Goal: Transaction & Acquisition: Subscribe to service/newsletter

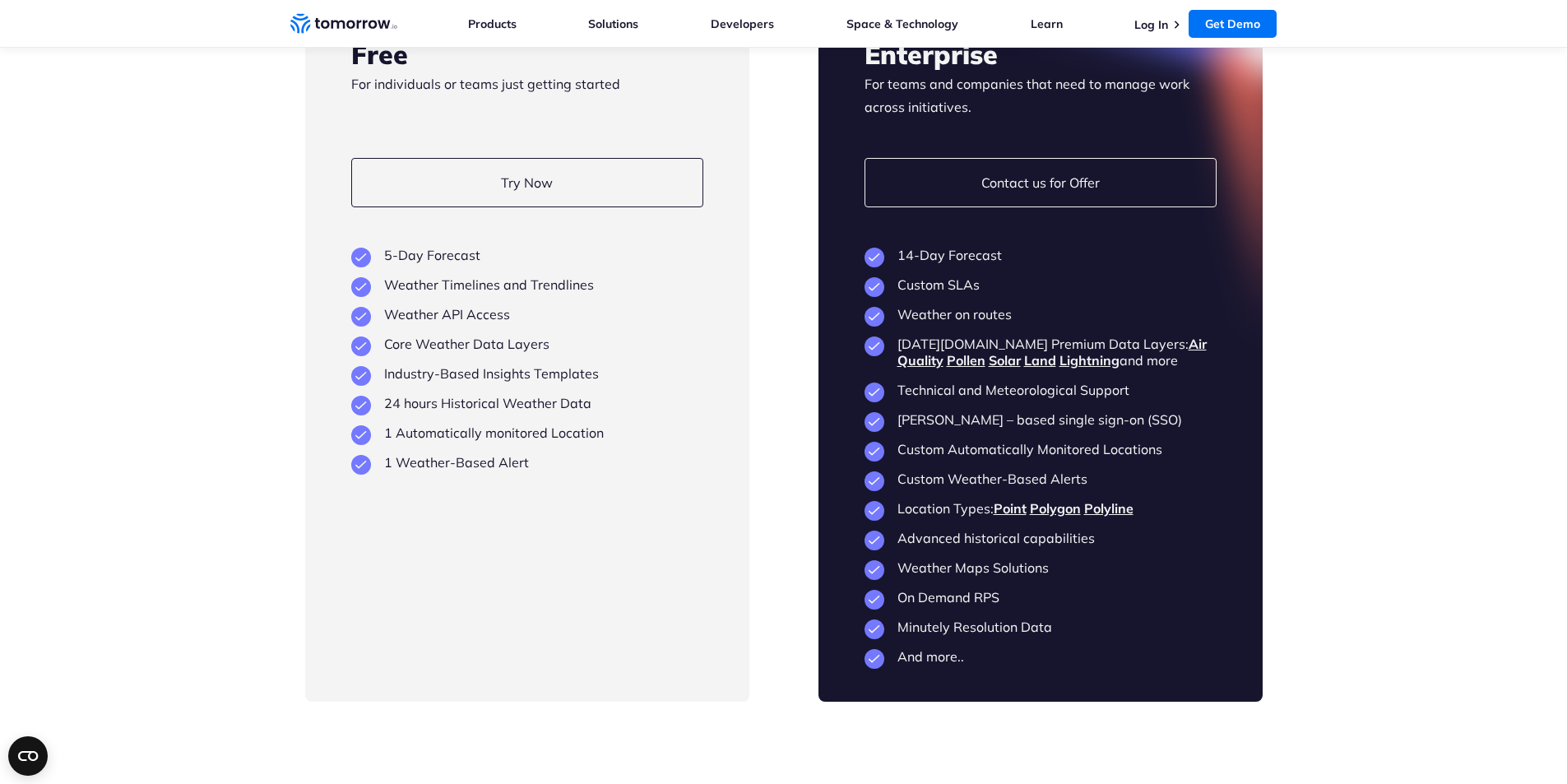
click at [267, 172] on section "Flexible Plans Built to Scale as You Grow Free For individuals or teams just ge…" at bounding box center [784, 304] width 1567 height 927
click at [1349, 343] on section "Flexible Plans Built to Scale as You Grow Free For individuals or teams just ge…" at bounding box center [784, 304] width 1567 height 927
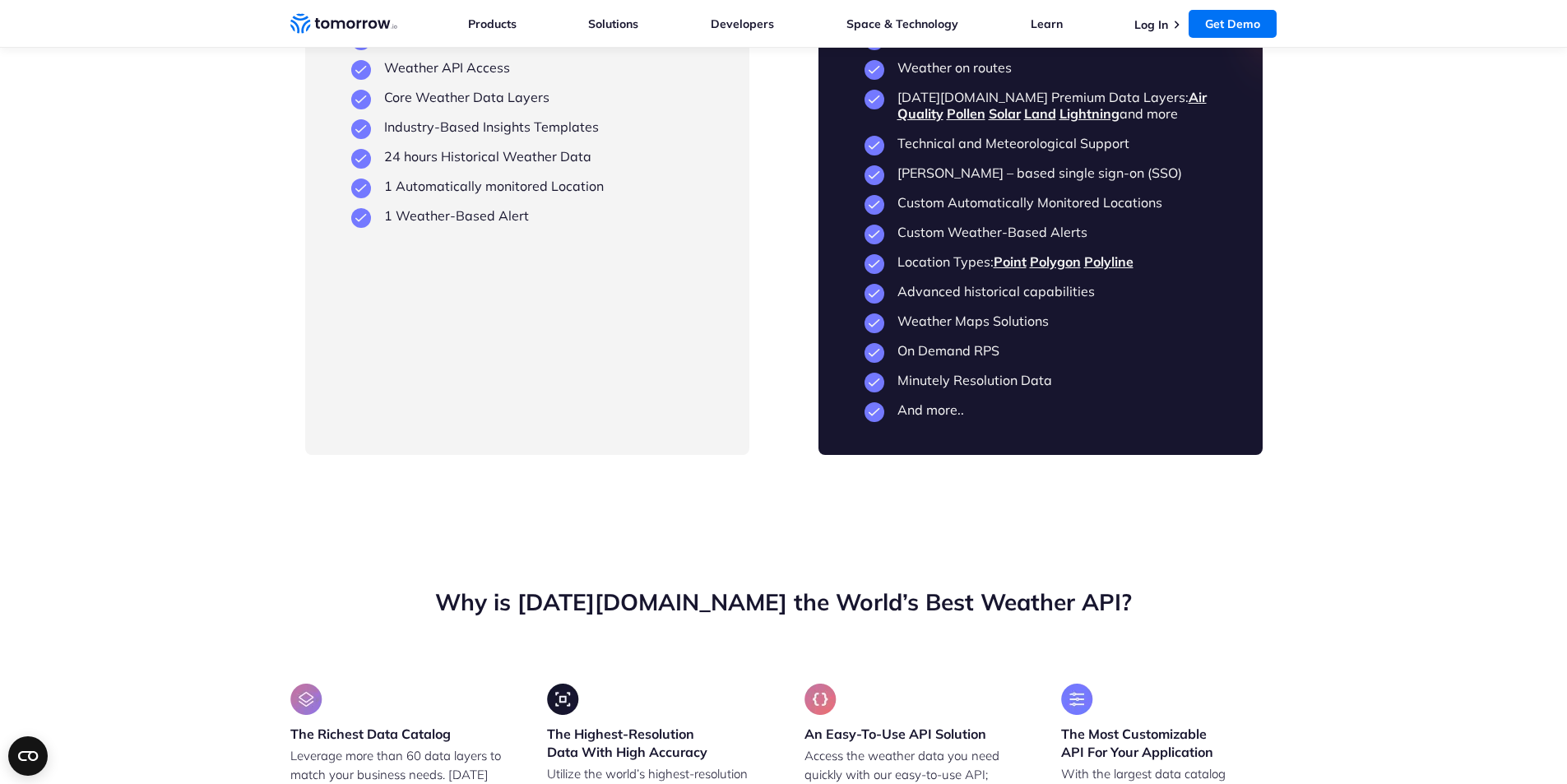
scroll to position [4359, 0]
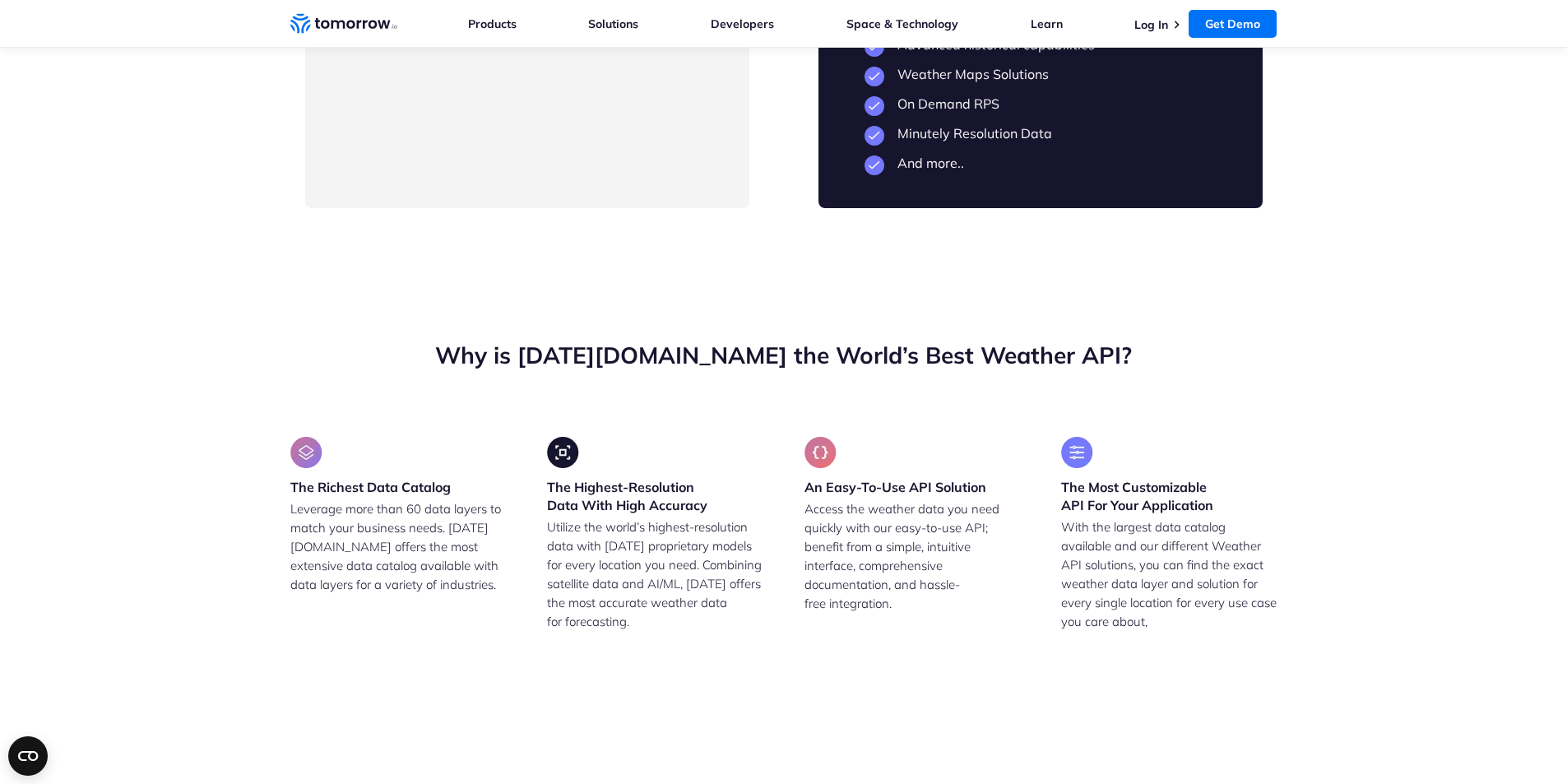
click at [373, 501] on p "Leverage more than 60 data layers to match your business needs. [DATE][DOMAIN_N…" at bounding box center [398, 546] width 217 height 95
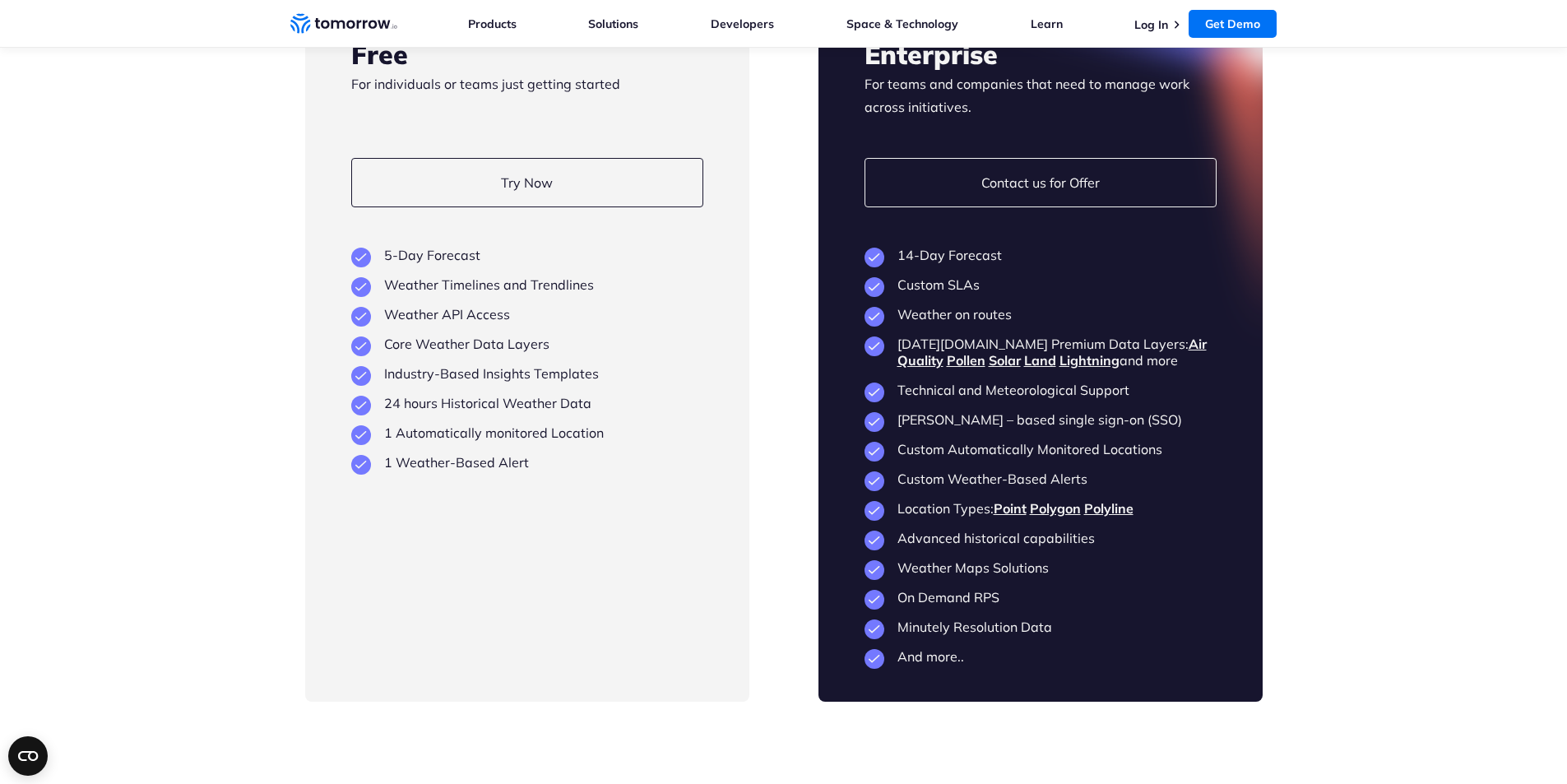
scroll to position [3784, 0]
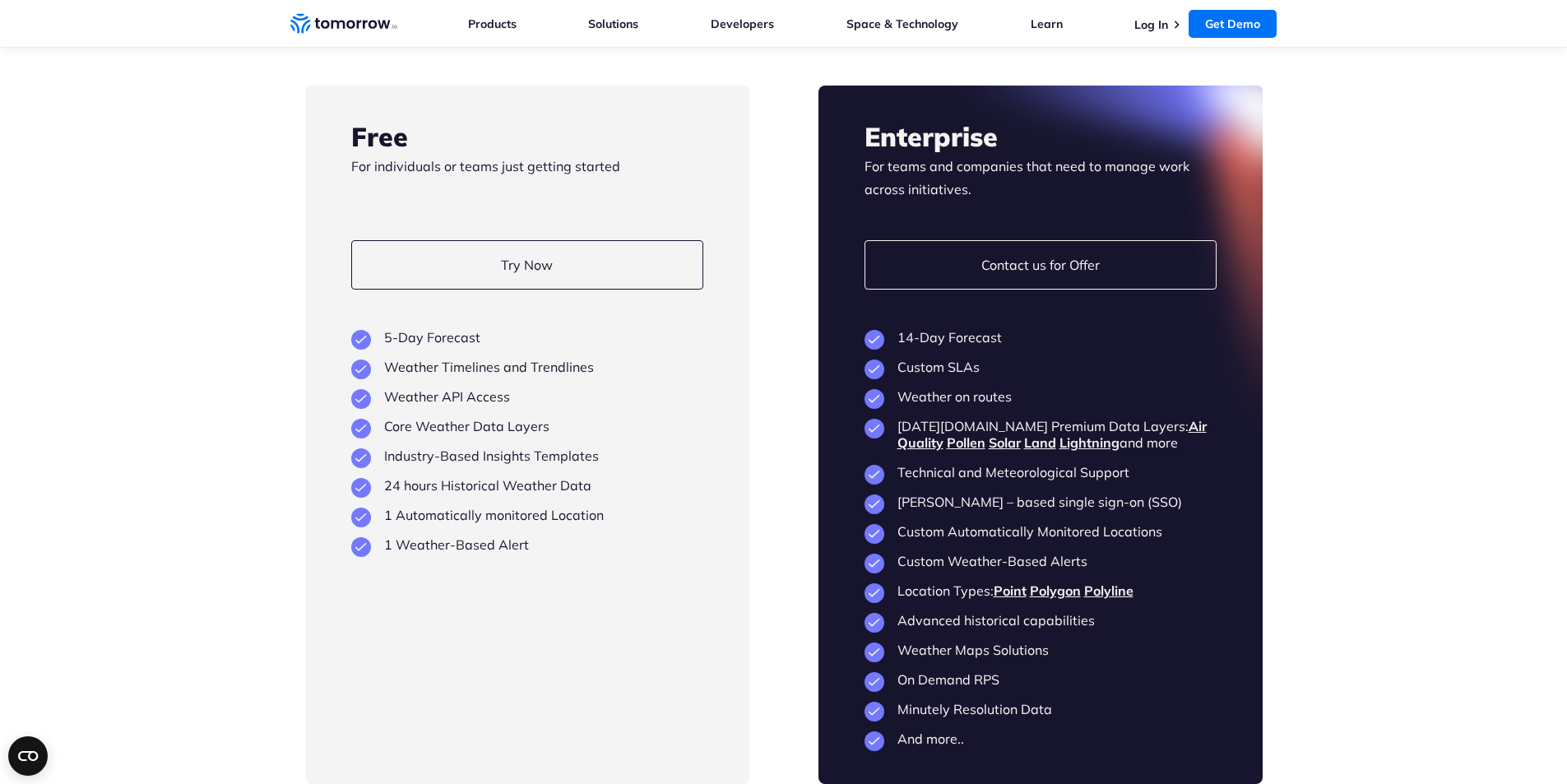
click at [464, 253] on link "Try Now" at bounding box center [527, 265] width 352 height 50
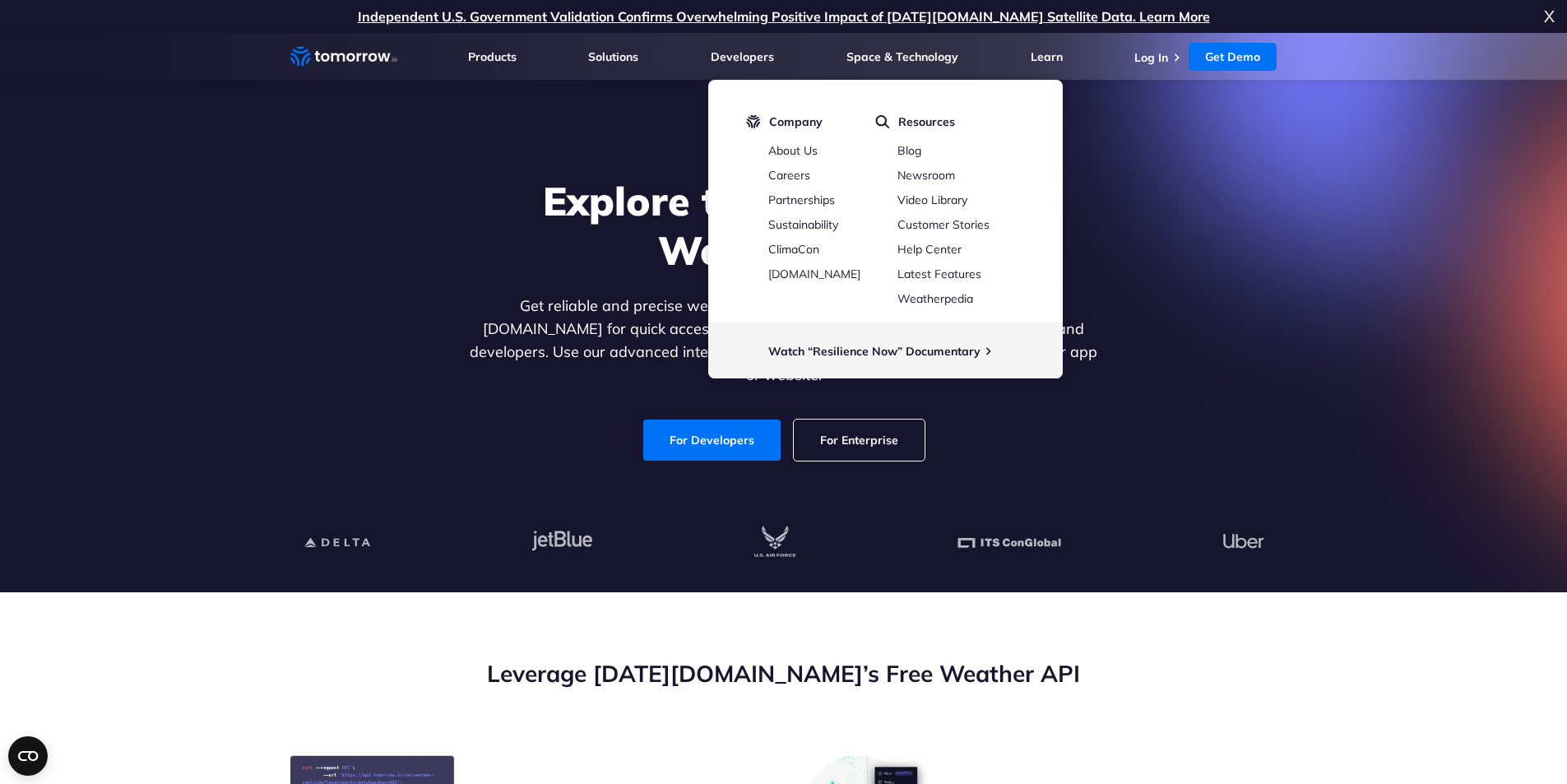
click at [243, 382] on section "Explore the World’s Best Weather API Get reliable and precise weather data thro…" at bounding box center [784, 312] width 1567 height 559
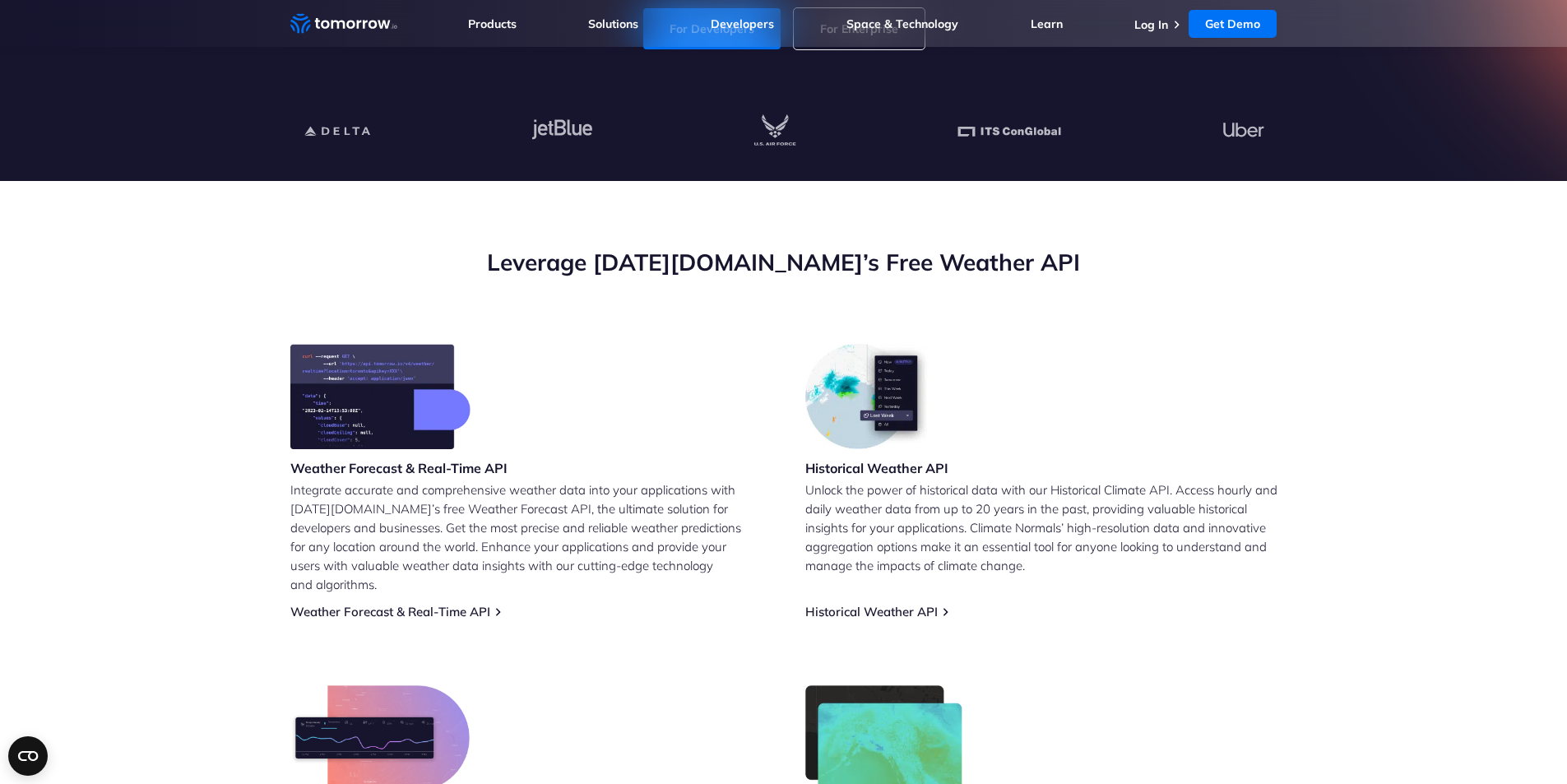
scroll to position [164, 0]
